Goal: Task Accomplishment & Management: Manage account settings

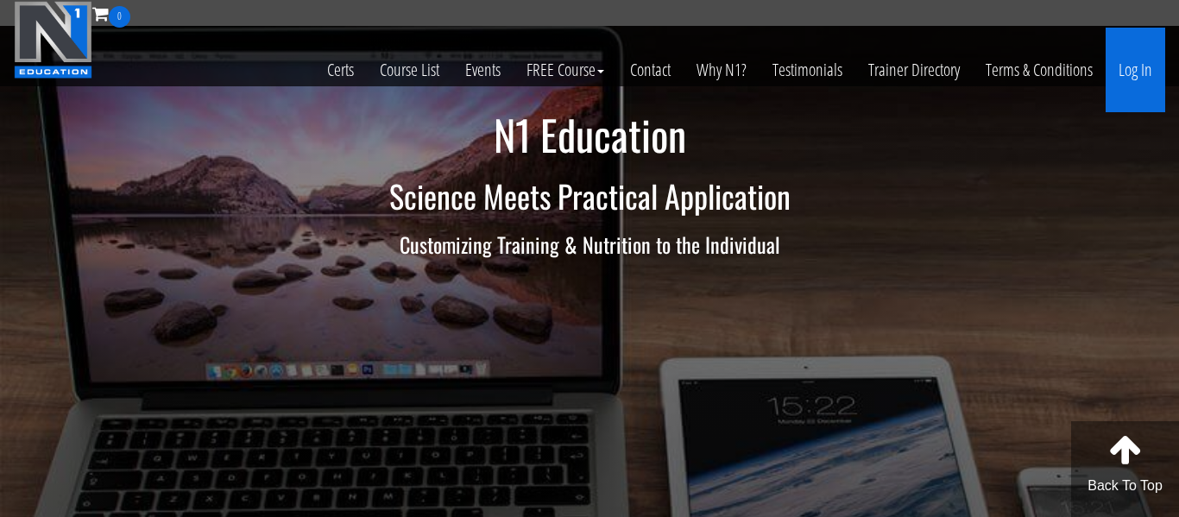
click at [1137, 70] on link "Log In" at bounding box center [1135, 70] width 60 height 85
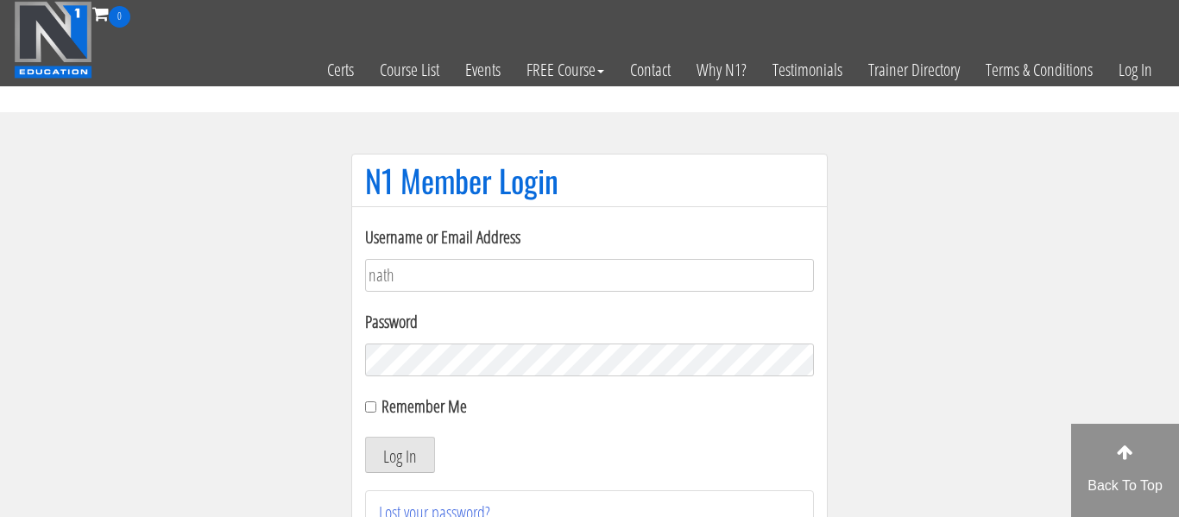
type input "[EMAIL_ADDRESS][DOMAIN_NAME]"
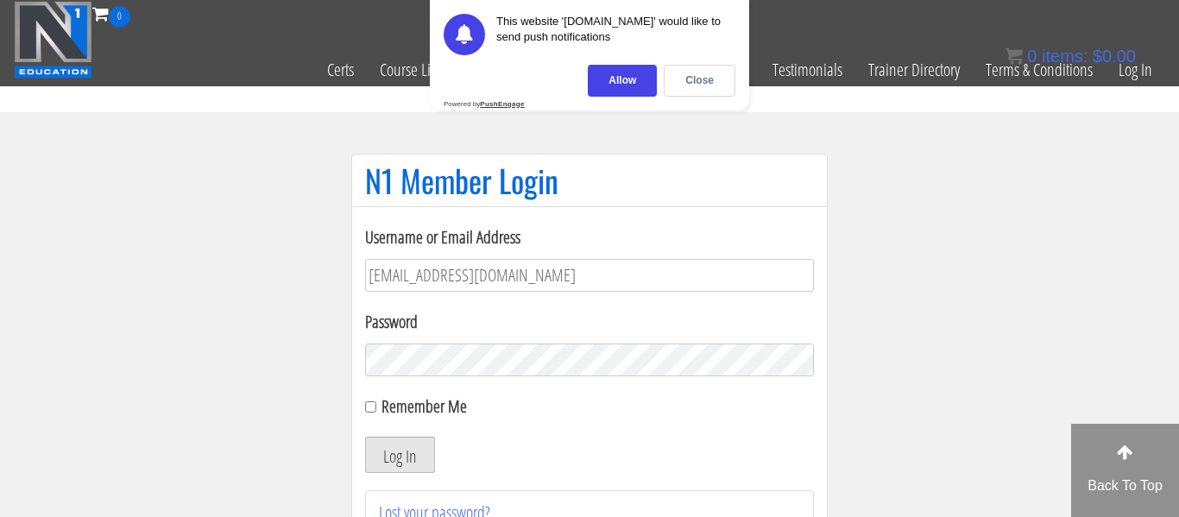
click at [386, 462] on button "Log In" at bounding box center [400, 455] width 70 height 36
click at [702, 76] on div "Close" at bounding box center [700, 81] width 72 height 32
